Goal: Information Seeking & Learning: Learn about a topic

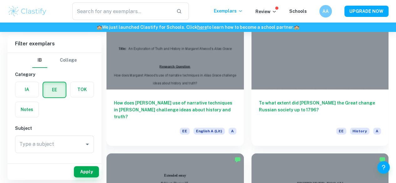
scroll to position [1260, 0]
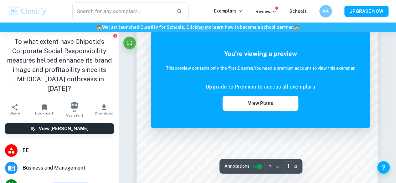
scroll to position [330, 0]
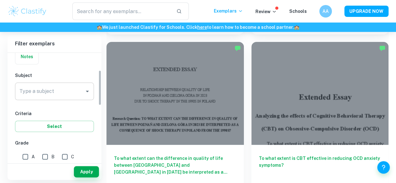
scroll to position [53, 0]
click at [45, 99] on div "Type a subject" at bounding box center [54, 91] width 79 height 18
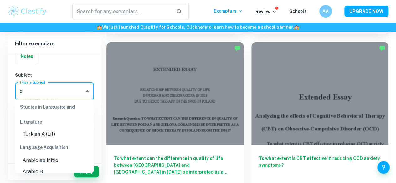
scroll to position [0, 0]
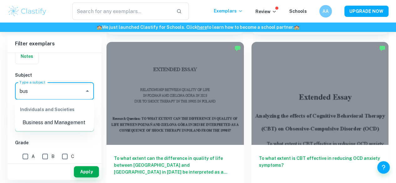
click at [35, 129] on ul "Individuals and Societies Business and Management" at bounding box center [54, 114] width 79 height 31
click at [38, 125] on li "Business and Management" at bounding box center [54, 122] width 79 height 11
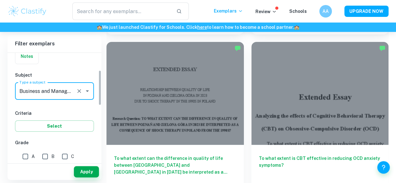
type input "Business and Management"
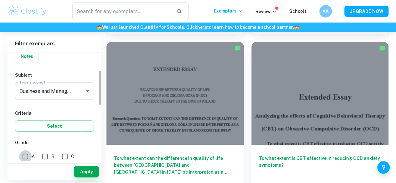
click at [26, 157] on input "A" at bounding box center [25, 156] width 13 height 13
checkbox input "true"
click at [88, 171] on button "Apply" at bounding box center [86, 171] width 25 height 11
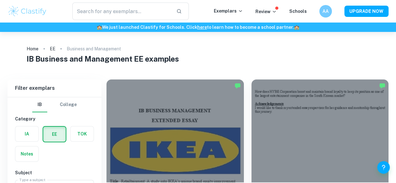
scroll to position [25, 0]
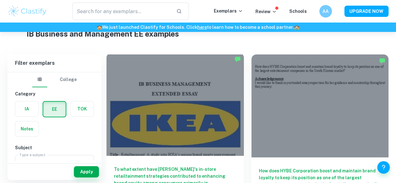
click at [164, 111] on div at bounding box center [174, 104] width 137 height 103
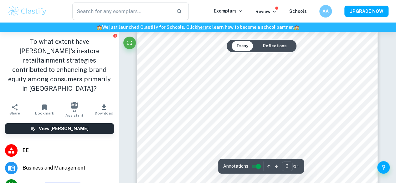
scroll to position [764, 0]
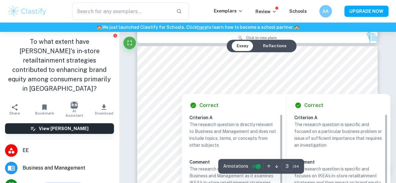
type input "2"
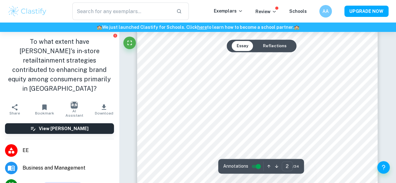
scroll to position [423, 0]
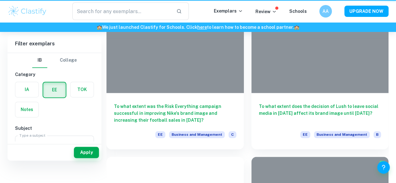
scroll to position [25, 0]
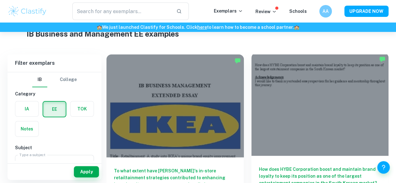
click at [251, 110] on div at bounding box center [319, 104] width 137 height 103
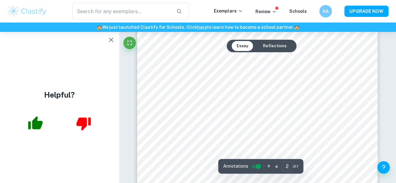
scroll to position [455, 0]
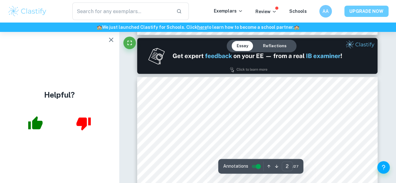
type input "1"
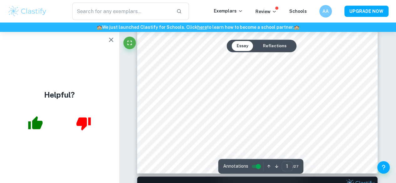
scroll to position [197, 0]
